Goal: Transaction & Acquisition: Purchase product/service

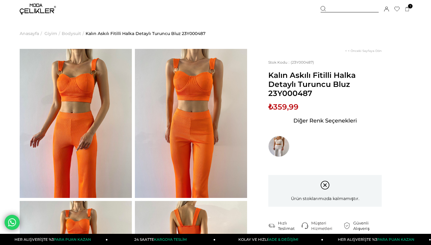
click at [43, 12] on img at bounding box center [38, 9] width 36 height 11
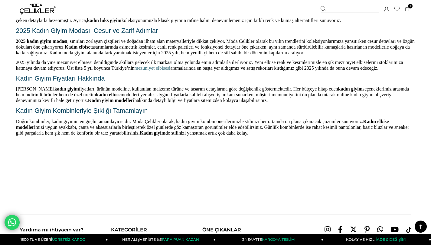
scroll to position [866, 0]
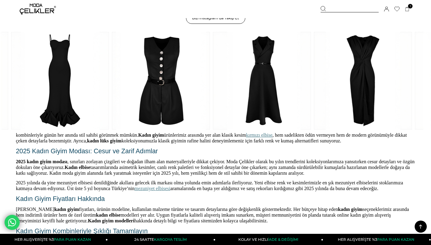
drag, startPoint x: 102, startPoint y: 93, endPoint x: 250, endPoint y: 93, distance: 147.2
click at [250, 93] on link at bounding box center [262, 81] width 98 height 98
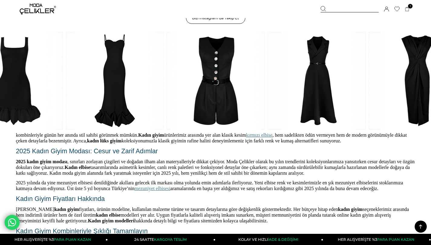
click at [215, 87] on link at bounding box center [216, 81] width 98 height 98
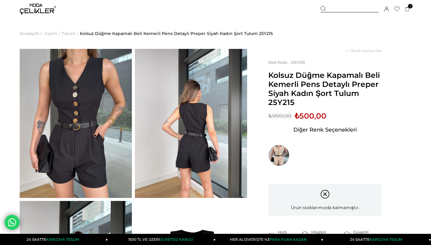
click at [29, 8] on img at bounding box center [38, 9] width 36 height 11
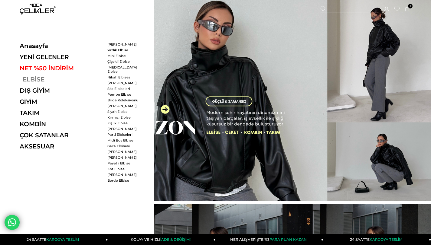
click at [24, 81] on link "ELBİSE" at bounding box center [61, 79] width 83 height 7
click at [41, 79] on link "ELBİSE" at bounding box center [61, 79] width 83 height 7
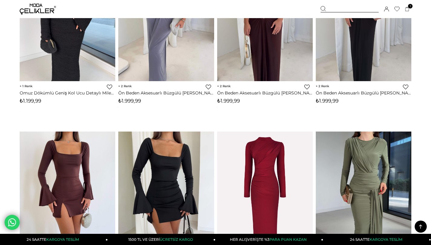
scroll to position [3091, 0]
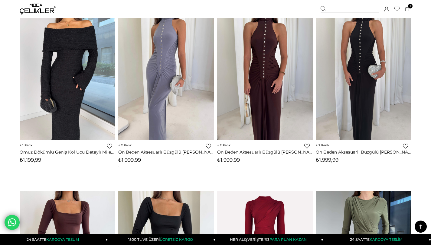
click at [40, 9] on img at bounding box center [38, 9] width 36 height 11
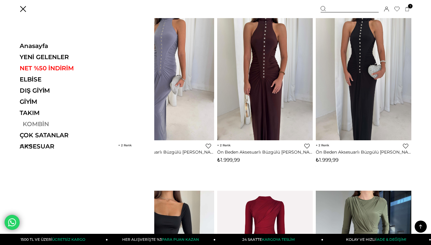
click at [33, 125] on link "KOMBİN" at bounding box center [61, 124] width 83 height 7
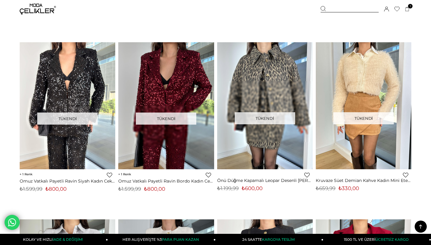
scroll to position [3118, 0]
